Goal: Complete application form: Complete application form

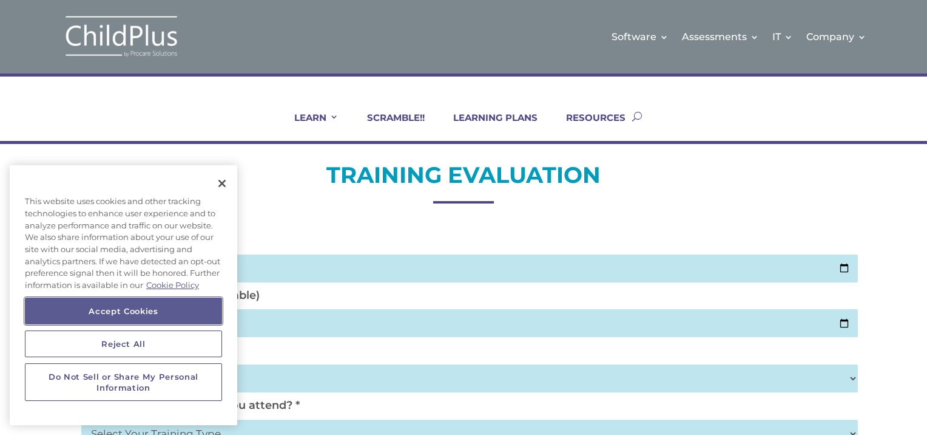
click at [206, 304] on button "Accept Cookies" at bounding box center [123, 310] width 197 height 27
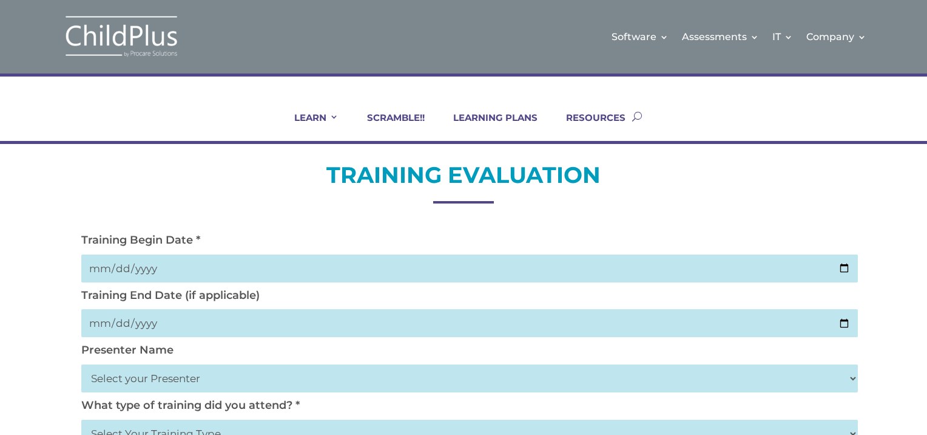
click at [841, 265] on input "date" at bounding box center [469, 268] width 777 height 28
type input "2025-10-02"
click at [838, 320] on input "date" at bounding box center [469, 323] width 777 height 28
type input "2025-10-02"
click at [851, 377] on select "Select your Presenter Aaron Dickerson Amy Corkery Cindy Coats Danielle Hensley …" at bounding box center [469, 378] width 777 height 28
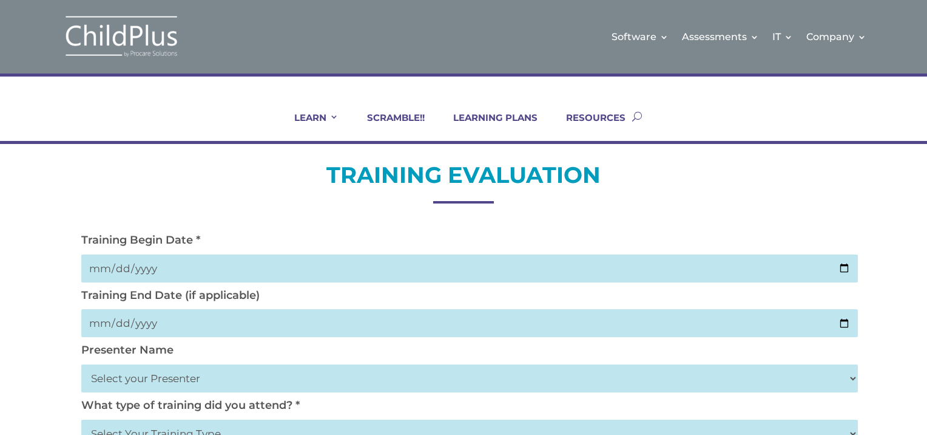
select select "Nickerson, Trecia"
click at [81, 364] on select "Select your Presenter Aaron Dickerson Amy Corkery Cindy Coats Danielle Hensley …" at bounding box center [469, 378] width 777 height 28
drag, startPoint x: 927, startPoint y: 245, endPoint x: 927, endPoint y: 274, distance: 28.5
drag, startPoint x: 927, startPoint y: 341, endPoint x: 929, endPoint y: 384, distance: 43.8
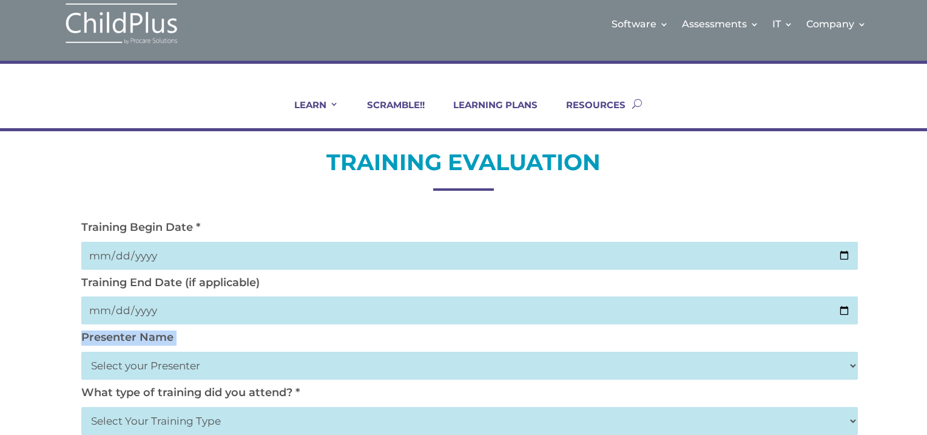
click at [847, 427] on select "Select Your Training Type On-site (at your agency) Virtual Visit Live Group Web…" at bounding box center [469, 421] width 777 height 28
select select "Virtual Visit"
click at [81, 407] on select "Select Your Training Type On-site (at your agency) Virtual Visit Live Group Web…" at bounding box center [469, 421] width 777 height 28
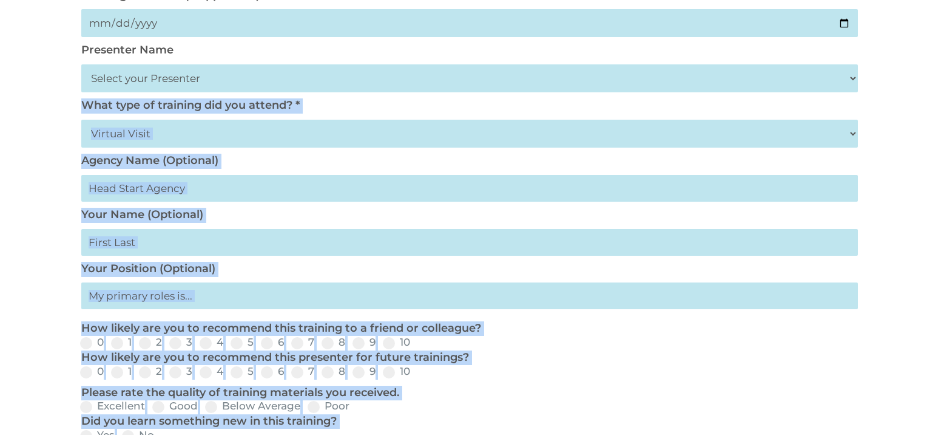
drag, startPoint x: 927, startPoint y: 354, endPoint x: 929, endPoint y: 450, distance: 95.9
click at [927, 434] on html "Software Learn More Features Schedule A Demo Getting Started Assessments Learn …" at bounding box center [463, 339] width 927 height 1279
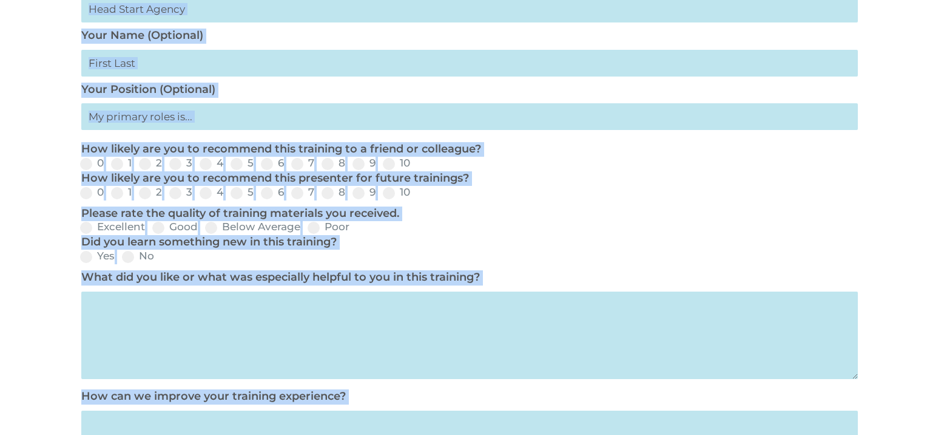
click at [877, 273] on div "TRAINING EVALUATION Training Begin Date * 2025-10-02 Training End Date (if appl…" at bounding box center [463, 127] width 927 height 924
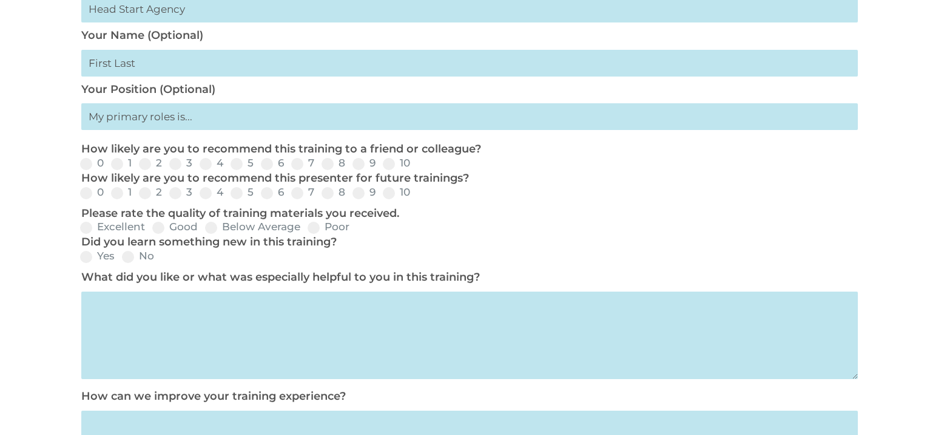
drag, startPoint x: 927, startPoint y: 250, endPoint x: 929, endPoint y: 222, distance: 28.0
click at [927, 222] on html "Software Learn More Features Schedule A Demo Getting Started Assessments Learn …" at bounding box center [463, 160] width 927 height 1279
copy p "Did you learn something new in this training?"
drag, startPoint x: 927, startPoint y: 118, endPoint x: 928, endPoint y: 68, distance: 49.8
click at [927, 68] on html "Software Learn More Features Schedule A Demo Getting Started Assessments Learn …" at bounding box center [463, 160] width 927 height 1279
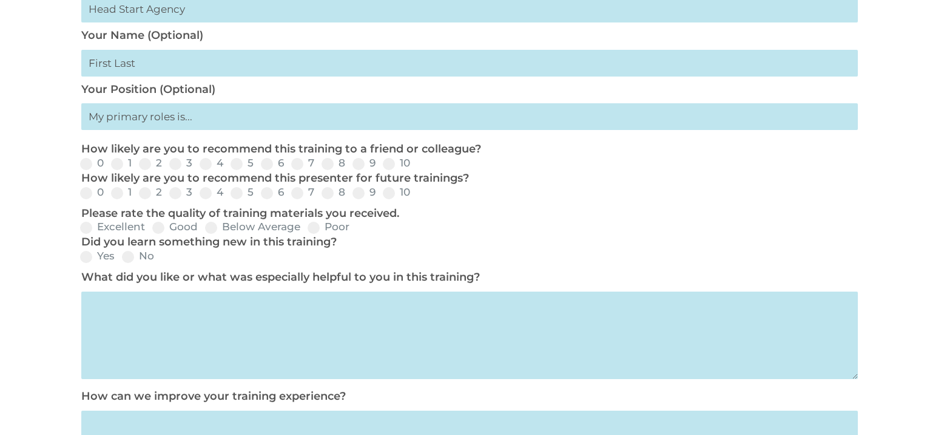
click at [853, 168] on div "TRAINING EVALUATION Training Begin Date * 2025-10-02 Training End Date (if appl…" at bounding box center [463, 127] width 927 height 924
click at [237, 120] on input "text" at bounding box center [469, 116] width 777 height 27
type input "Teacher"
click at [388, 192] on span at bounding box center [389, 193] width 12 height 12
click at [416, 193] on input "10" at bounding box center [420, 197] width 8 height 8
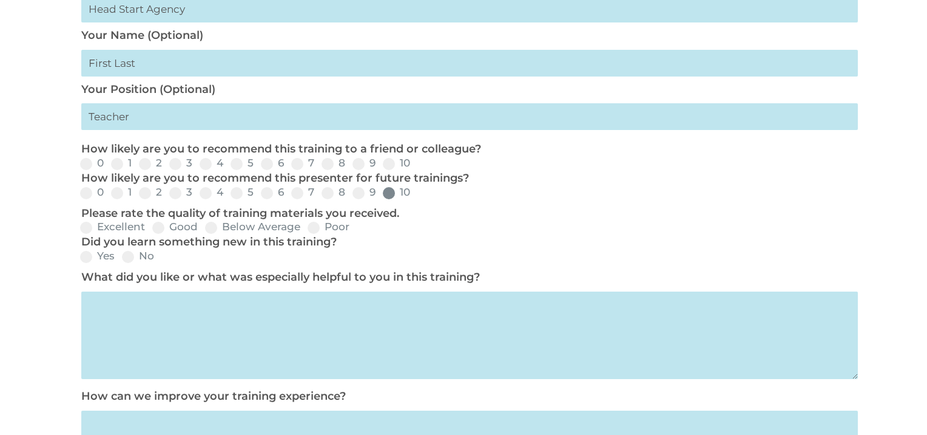
radio input "true"
click at [391, 164] on span at bounding box center [389, 164] width 12 height 12
click at [416, 164] on input "10" at bounding box center [420, 168] width 8 height 8
radio input "true"
click at [87, 228] on span at bounding box center [86, 228] width 12 height 12
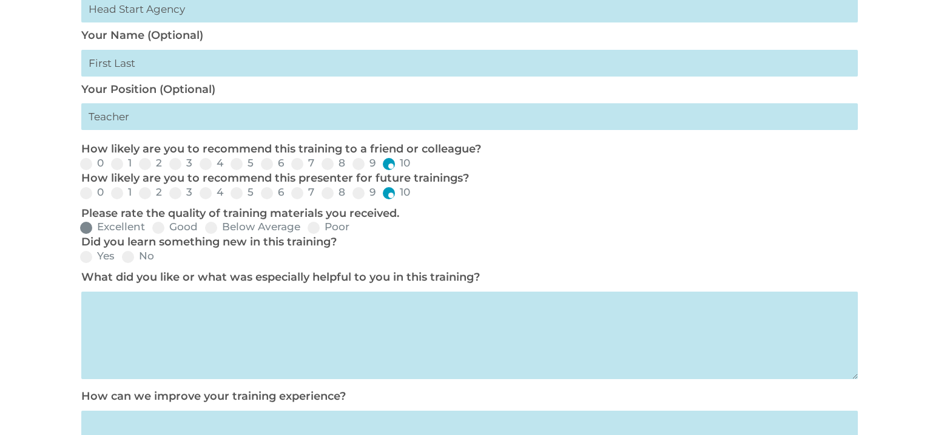
click at [151, 228] on input "Excellent" at bounding box center [155, 232] width 8 height 8
radio input "true"
click at [87, 256] on span at bounding box center [86, 257] width 12 height 12
click at [121, 257] on input "Yes" at bounding box center [125, 261] width 8 height 8
radio input "true"
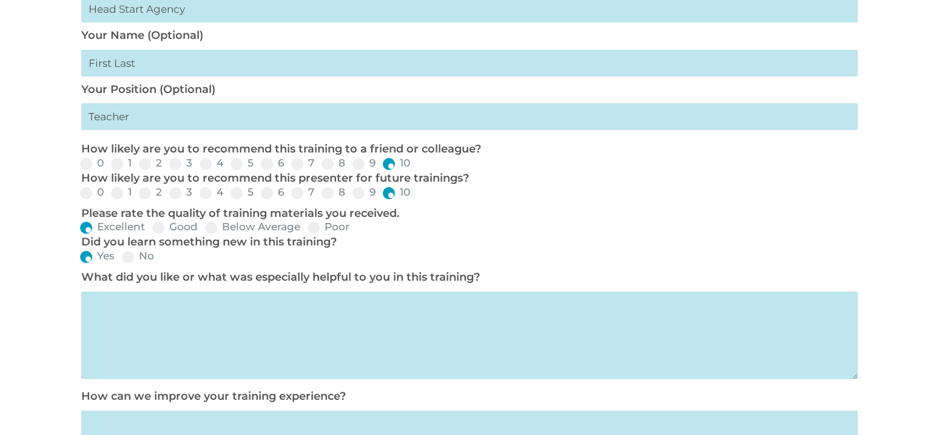
click at [109, 311] on textarea at bounding box center [469, 334] width 777 height 87
type textarea "Great info for the DRDP"
drag, startPoint x: 927, startPoint y: 202, endPoint x: 929, endPoint y: 262, distance: 60.7
click at [927, 262] on html "Software Learn More Features Schedule A Demo Getting Started Assessments Learn …" at bounding box center [463, 160] width 927 height 1279
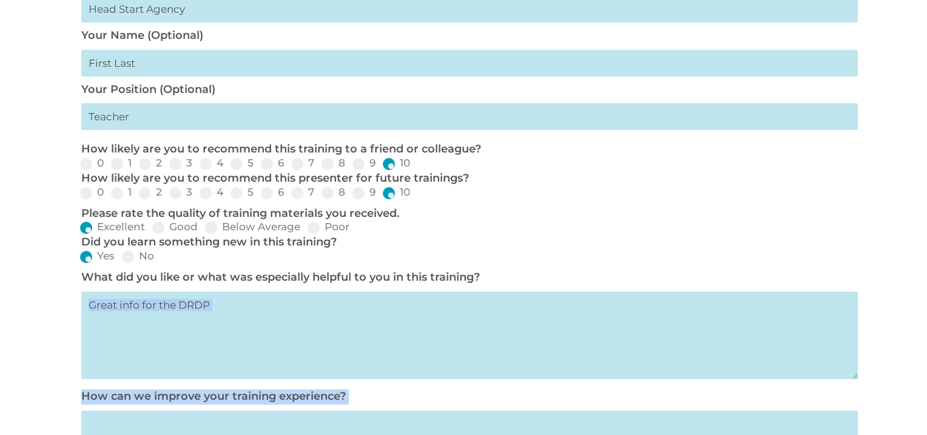
drag, startPoint x: 929, startPoint y: 262, endPoint x: 929, endPoint y: 411, distance: 148.7
click at [927, 411] on html "Software Learn More Features Schedule A Demo Getting Started Assessments Learn …" at bounding box center [463, 160] width 927 height 1279
click at [901, 328] on div "TRAINING EVALUATION Training Begin Date * 2025-10-02 Training End Date (if appl…" at bounding box center [463, 127] width 927 height 924
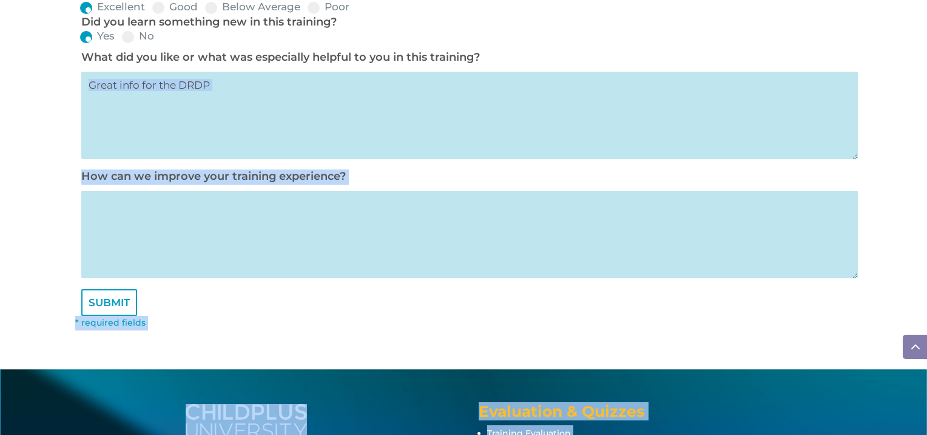
scroll to position [850, 0]
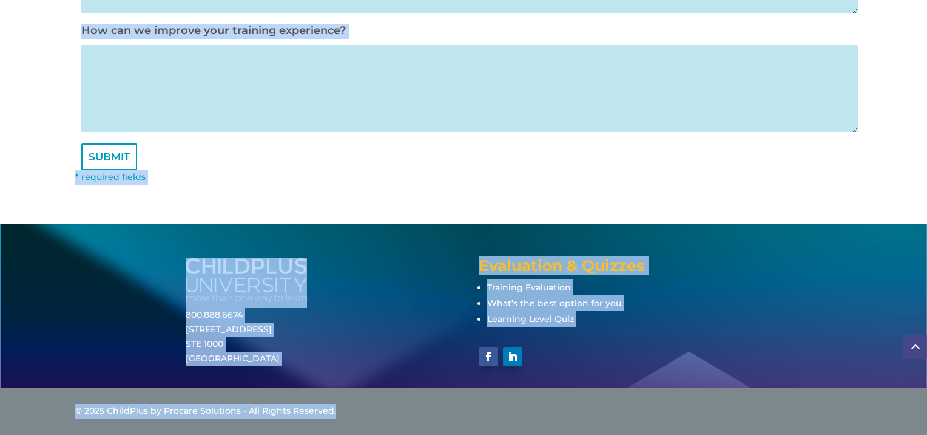
drag, startPoint x: 927, startPoint y: 274, endPoint x: 929, endPoint y: 449, distance: 175.4
click at [110, 157] on input "SUBMIT" at bounding box center [109, 156] width 56 height 27
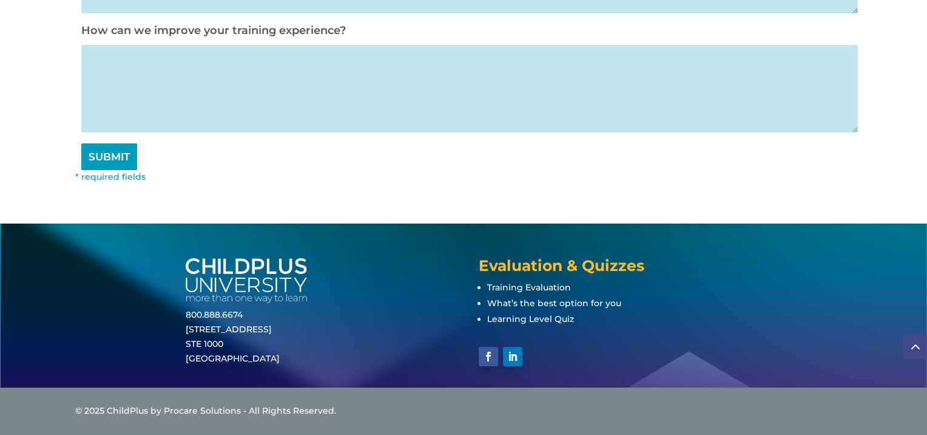
click at [98, 156] on input "SUBMIT" at bounding box center [109, 156] width 56 height 27
